Goal: Check status: Check status

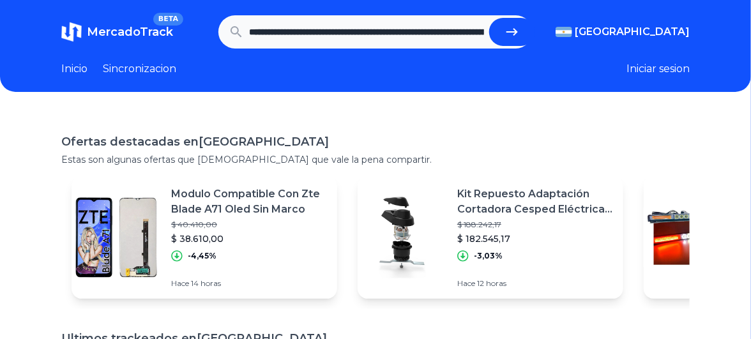
click at [516, 29] on icon "submit" at bounding box center [511, 31] width 15 height 15
type input "**********"
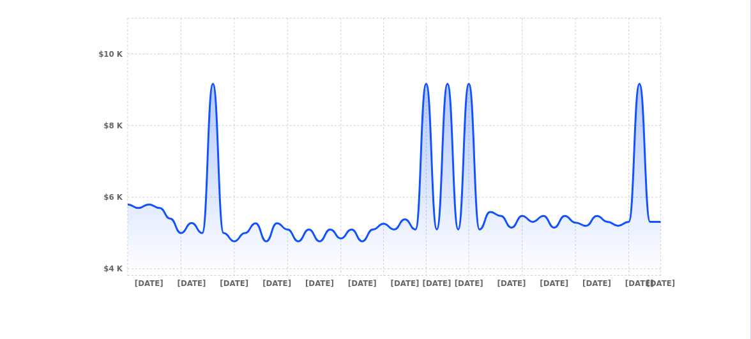
scroll to position [407, 0]
